Goal: Task Accomplishment & Management: Manage account settings

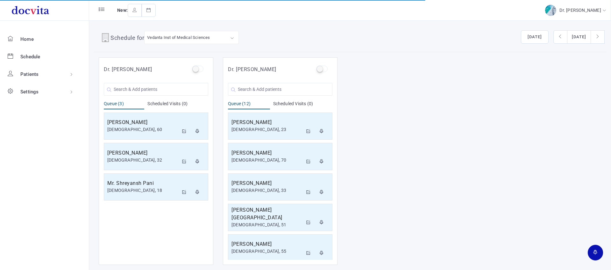
scroll to position [64, 0]
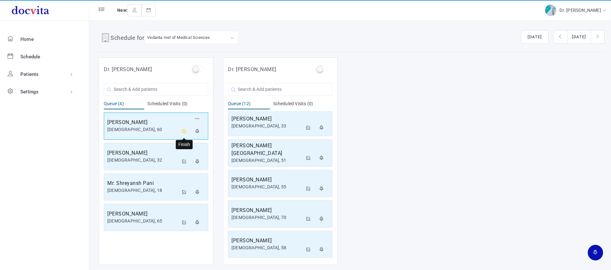
click at [184, 130] on icon at bounding box center [184, 131] width 4 height 4
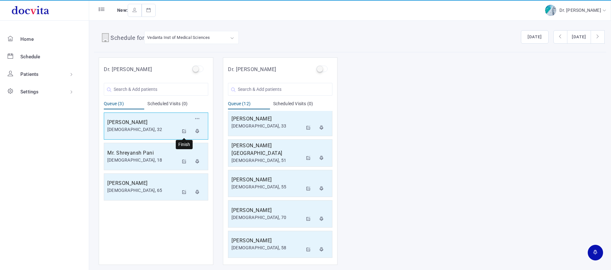
click at [185, 130] on icon at bounding box center [184, 131] width 4 height 4
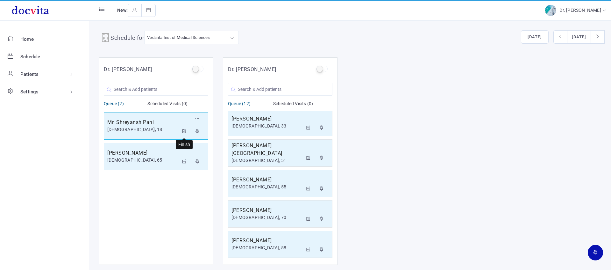
drag, startPoint x: 184, startPoint y: 130, endPoint x: 199, endPoint y: 113, distance: 22.8
click at [185, 130] on icon at bounding box center [184, 131] width 4 height 4
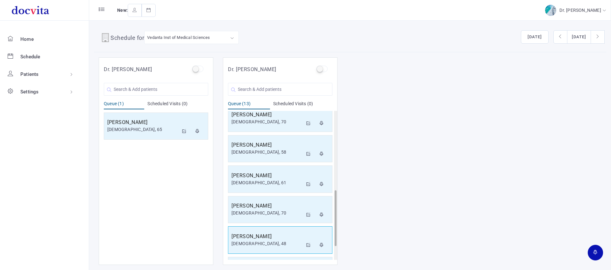
scroll to position [247, 0]
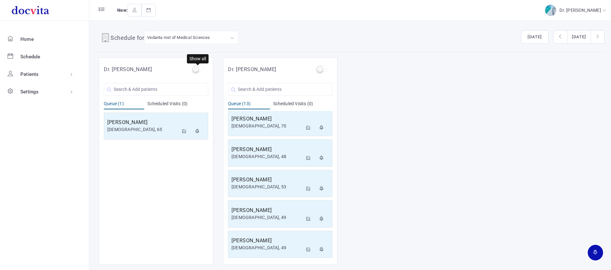
click at [197, 69] on label at bounding box center [197, 69] width 11 height 6
click at [196, 69] on input "checkbox" at bounding box center [194, 68] width 4 height 4
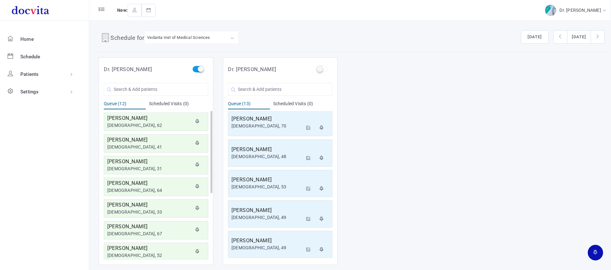
click at [201, 69] on label at bounding box center [197, 69] width 11 height 6
click at [196, 69] on input "checkbox" at bounding box center [194, 68] width 4 height 4
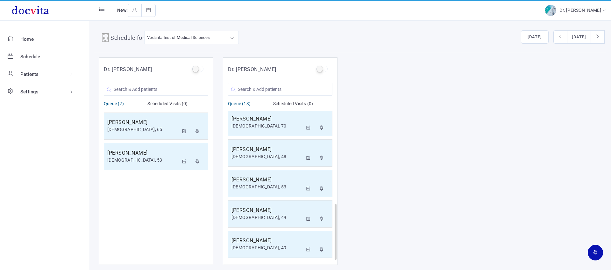
click at [192, 66] on input "checkbox" at bounding box center [194, 68] width 4 height 4
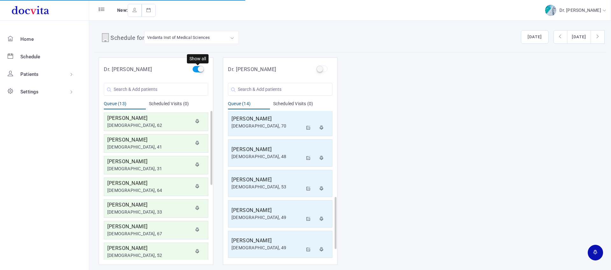
click at [199, 69] on label at bounding box center [197, 69] width 11 height 6
click at [196, 69] on input "checkbox" at bounding box center [194, 68] width 4 height 4
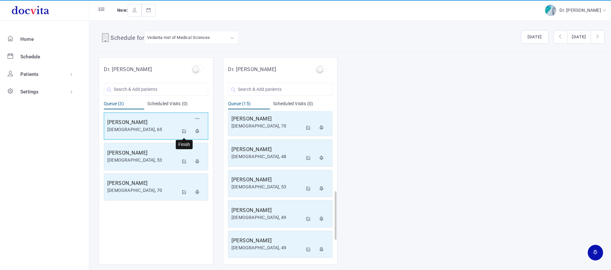
click at [183, 129] on icon at bounding box center [184, 131] width 4 height 4
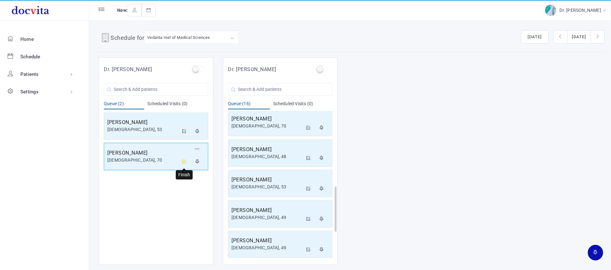
click at [183, 160] on icon at bounding box center [184, 161] width 4 height 4
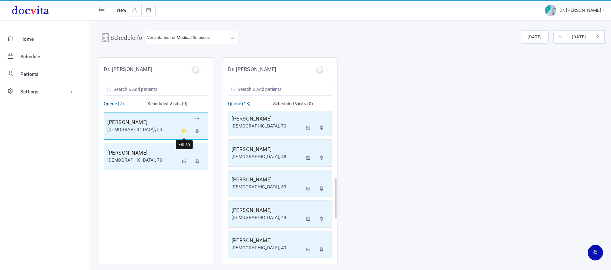
click at [183, 131] on icon at bounding box center [184, 131] width 4 height 4
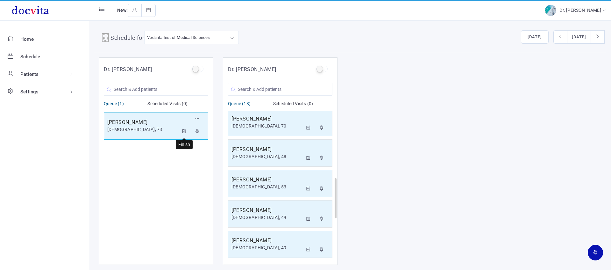
drag, startPoint x: 186, startPoint y: 131, endPoint x: 181, endPoint y: 129, distance: 5.4
click at [186, 131] on icon at bounding box center [184, 131] width 4 height 4
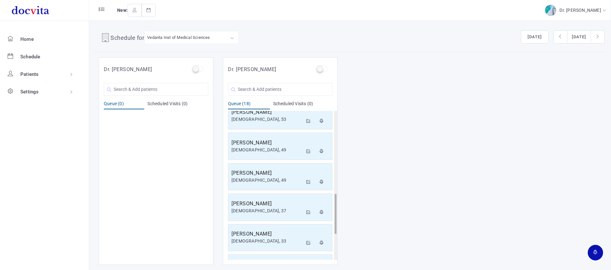
scroll to position [331, 0]
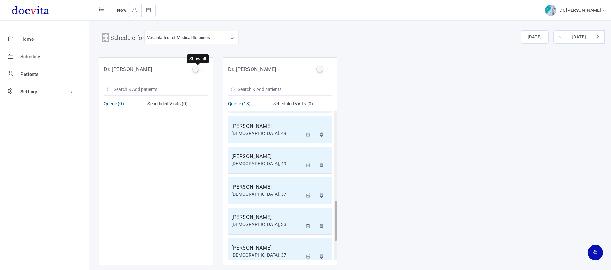
click at [194, 67] on label at bounding box center [197, 69] width 11 height 6
click at [194, 67] on input "checkbox" at bounding box center [194, 68] width 4 height 4
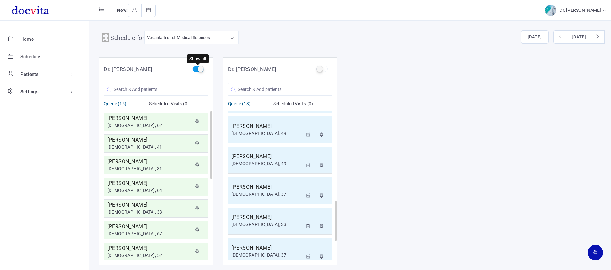
click at [201, 70] on label at bounding box center [197, 69] width 11 height 6
click at [196, 70] on input "checkbox" at bounding box center [194, 68] width 4 height 4
checkbox input "false"
